Goal: Use online tool/utility: Utilize a website feature to perform a specific function

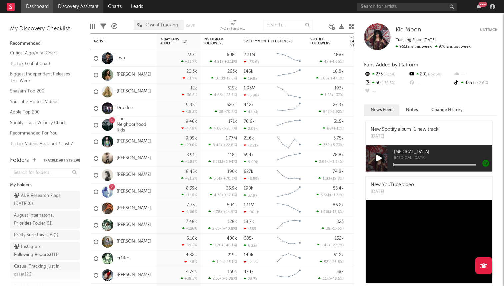
click at [79, 9] on link "Discovery Assistant" at bounding box center [78, 6] width 50 height 13
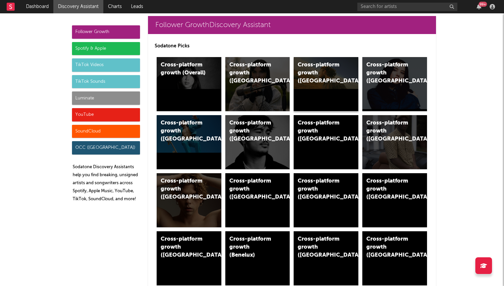
scroll to position [11, 0]
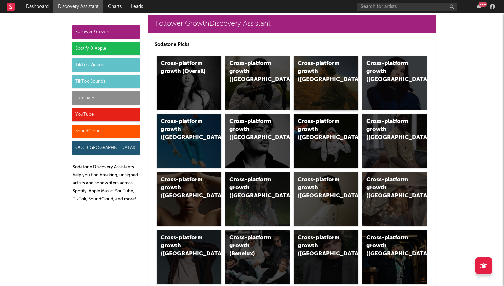
click at [329, 92] on div "Cross-platform growth ([GEOGRAPHIC_DATA])" at bounding box center [326, 83] width 65 height 54
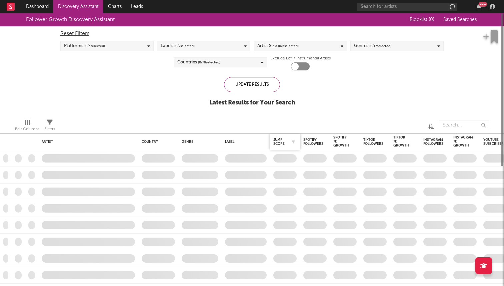
checkbox input "true"
